Goal: Check status: Check status

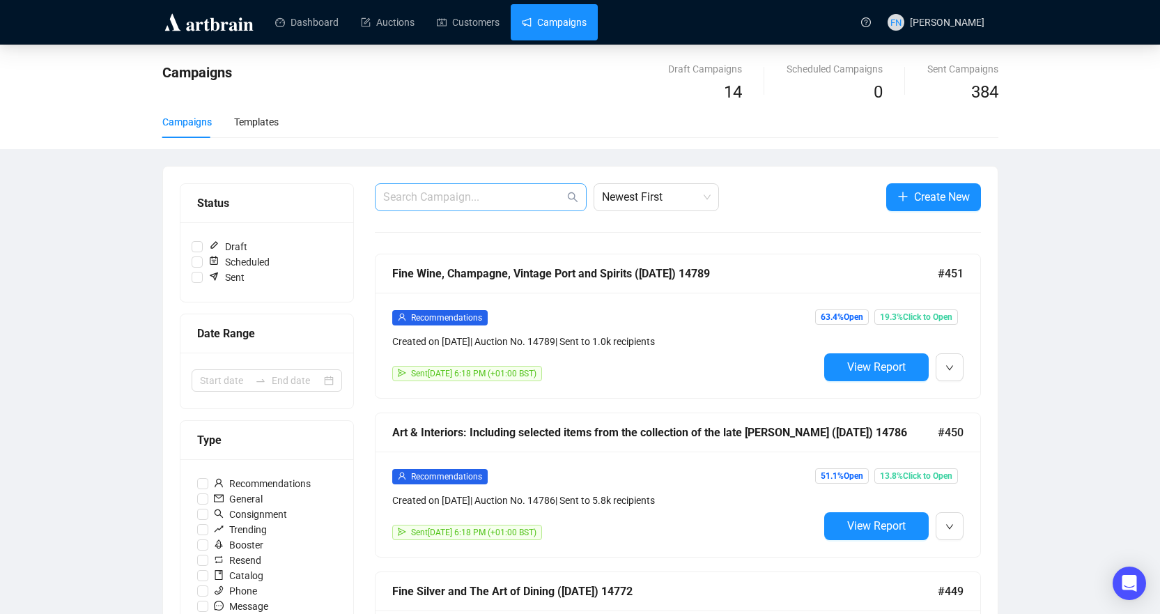
click at [479, 208] on span at bounding box center [481, 197] width 212 height 28
type input "14815"
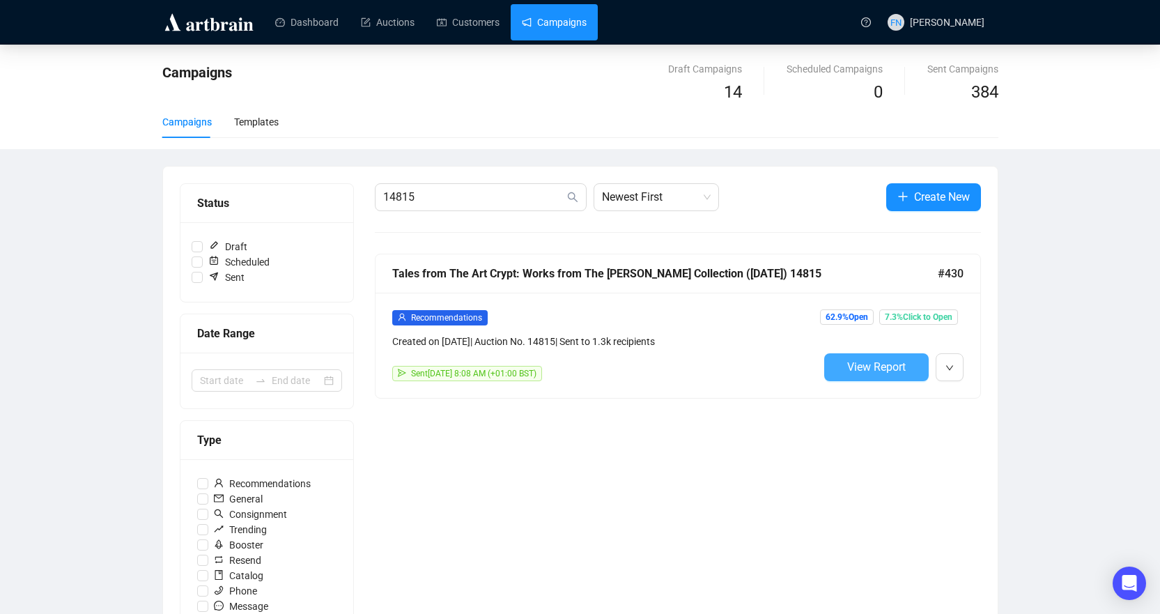
click at [905, 374] on span "View Report" at bounding box center [876, 366] width 59 height 13
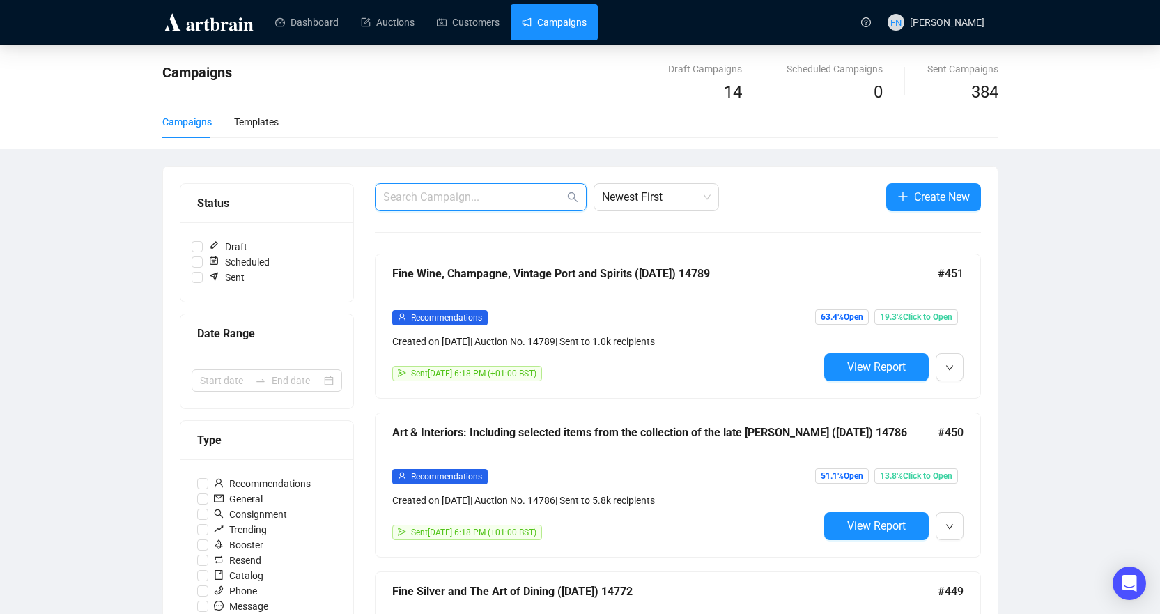
click at [509, 192] on input "text" at bounding box center [473, 197] width 181 height 17
type input "14815"
